Goal: Understand process/instructions: Learn how to perform a task or action

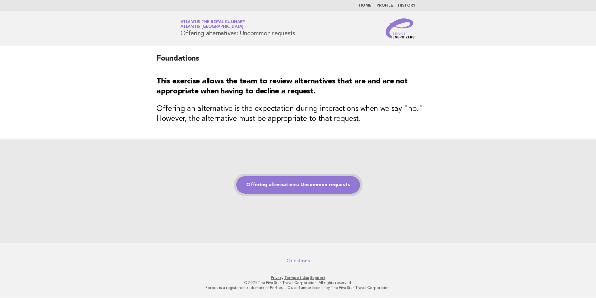
click at [287, 190] on link "Offering alternatives: Uncommon requests" at bounding box center [298, 184] width 124 height 17
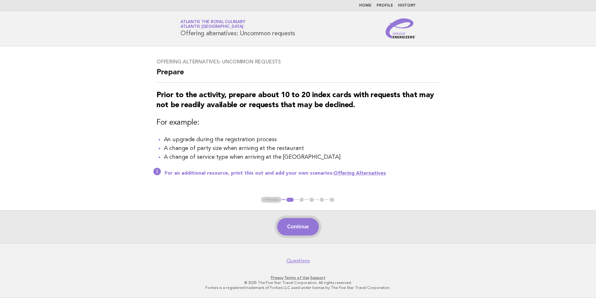
click at [287, 224] on button "Continue" at bounding box center [297, 226] width 41 height 17
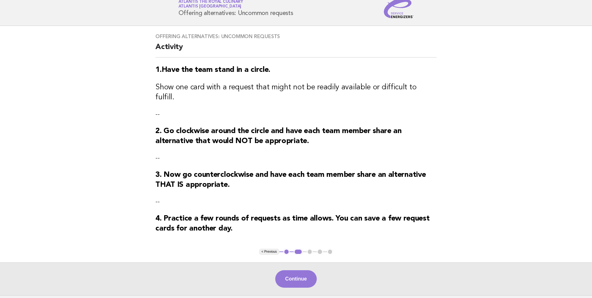
scroll to position [31, 0]
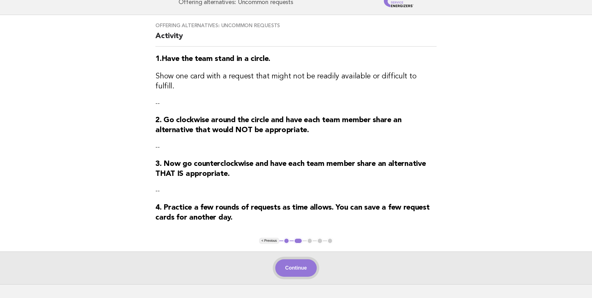
click at [304, 260] on button "Continue" at bounding box center [295, 267] width 41 height 17
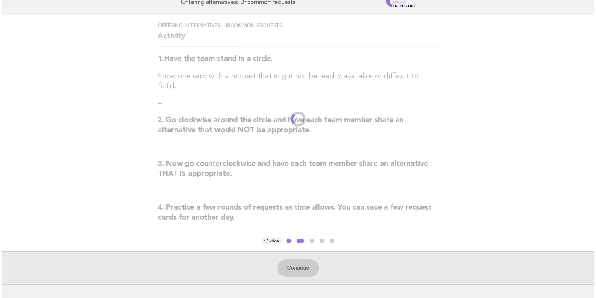
scroll to position [0, 0]
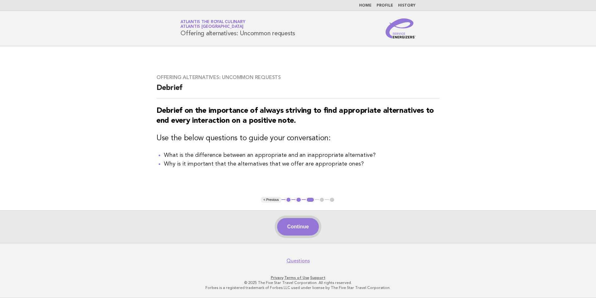
click at [304, 226] on button "Continue" at bounding box center [297, 226] width 41 height 17
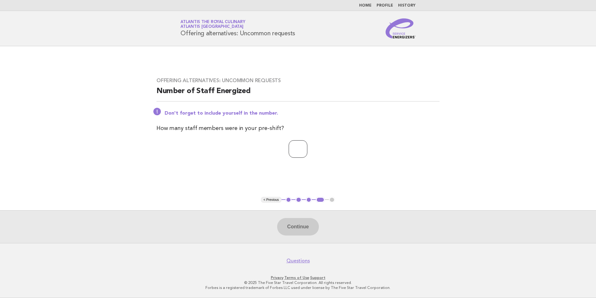
click at [301, 148] on input "number" at bounding box center [298, 148] width 19 height 17
type input "**"
click at [288, 225] on button "Continue" at bounding box center [297, 226] width 41 height 17
